Goal: Find specific page/section: Find specific page/section

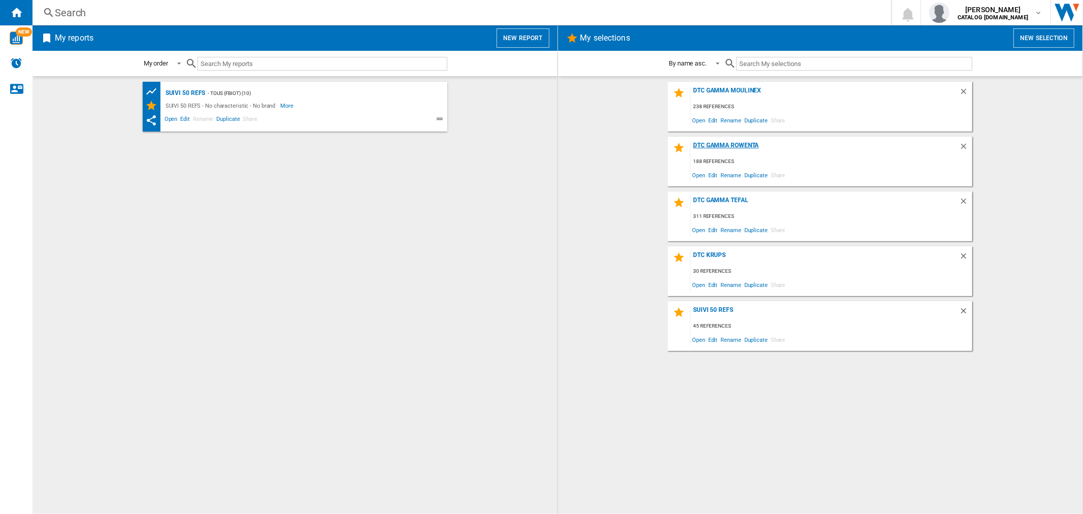
click at [722, 149] on div "DTC Gamma Rowenta" at bounding box center [825, 149] width 269 height 14
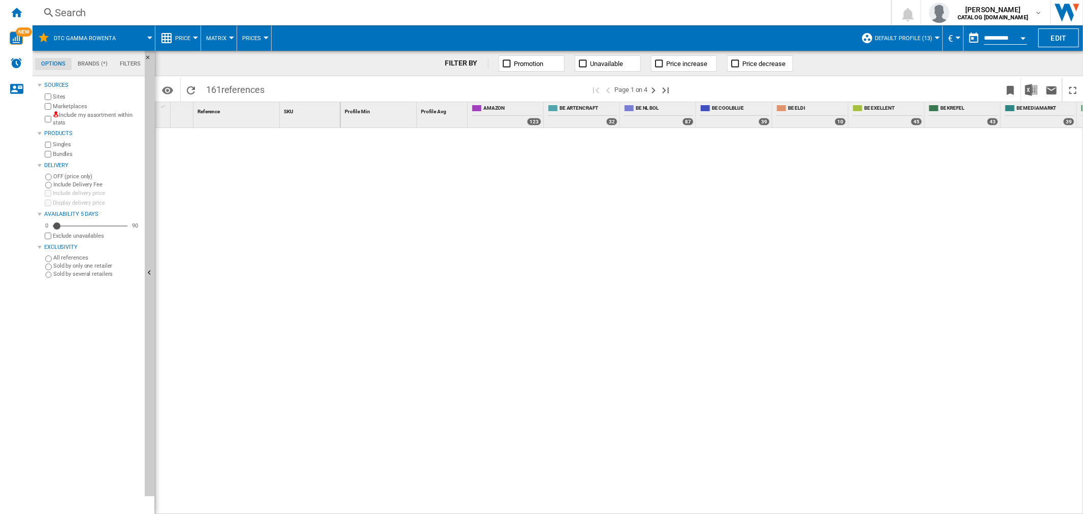
click at [276, 13] on div "Search" at bounding box center [460, 13] width 810 height 14
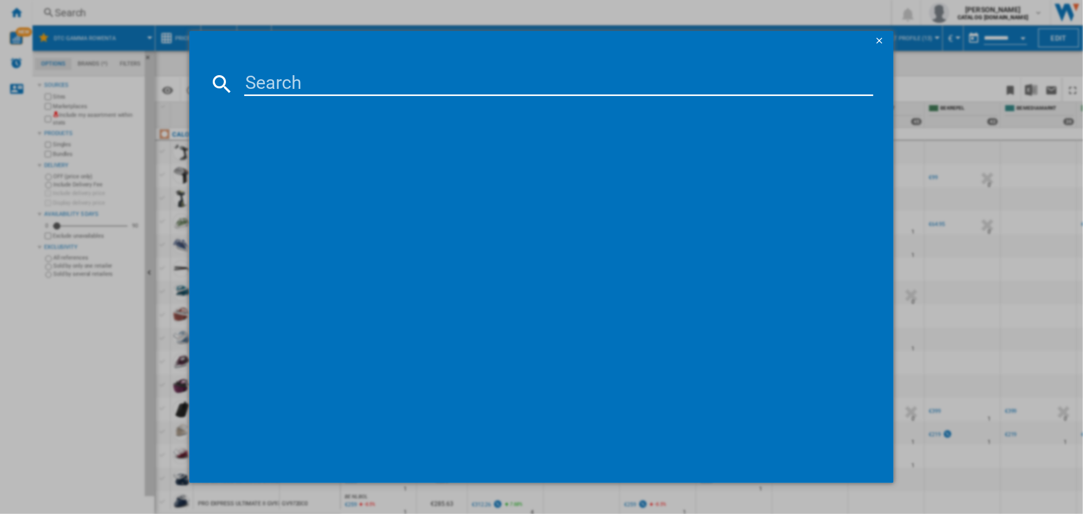
click at [298, 83] on input at bounding box center [558, 84] width 629 height 24
paste input "RH9C71E0"
type input "RH9C71E0"
click at [346, 148] on div "ROWENTA XFORCE FLEX 1660 ANIMAL RH9C71E0 GRIS" at bounding box center [548, 150] width 619 height 10
